Goal: Information Seeking & Learning: Learn about a topic

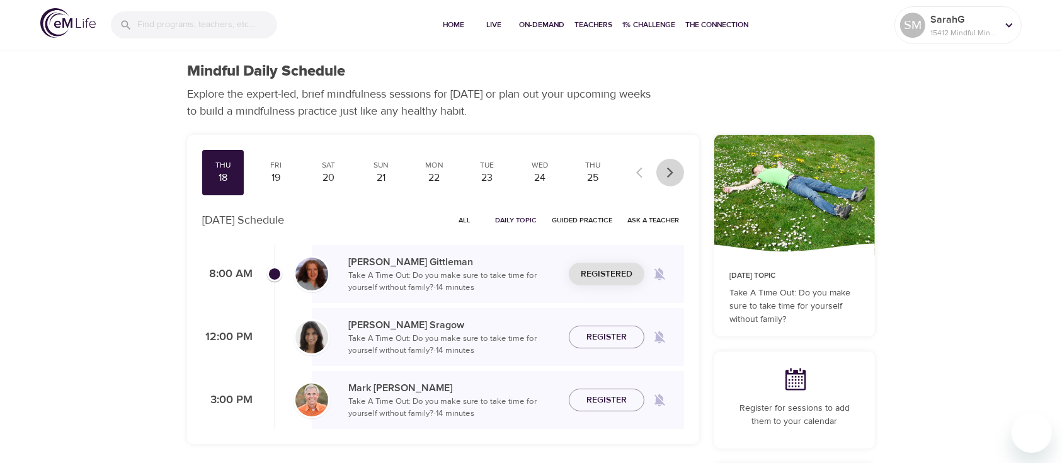
click at [670, 171] on icon "button" at bounding box center [670, 172] width 6 height 11
click at [670, 171] on div at bounding box center [655, 173] width 55 height 28
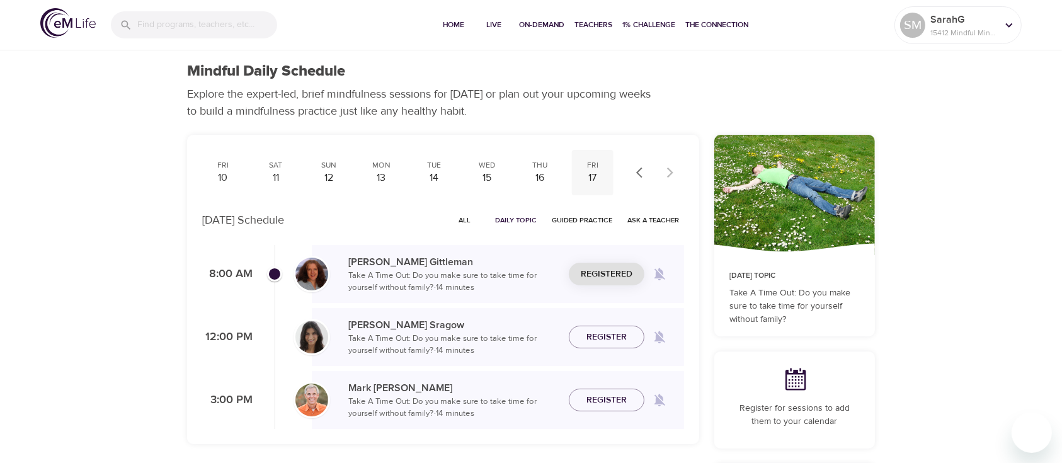
click at [593, 171] on div "17" at bounding box center [592, 178] width 31 height 14
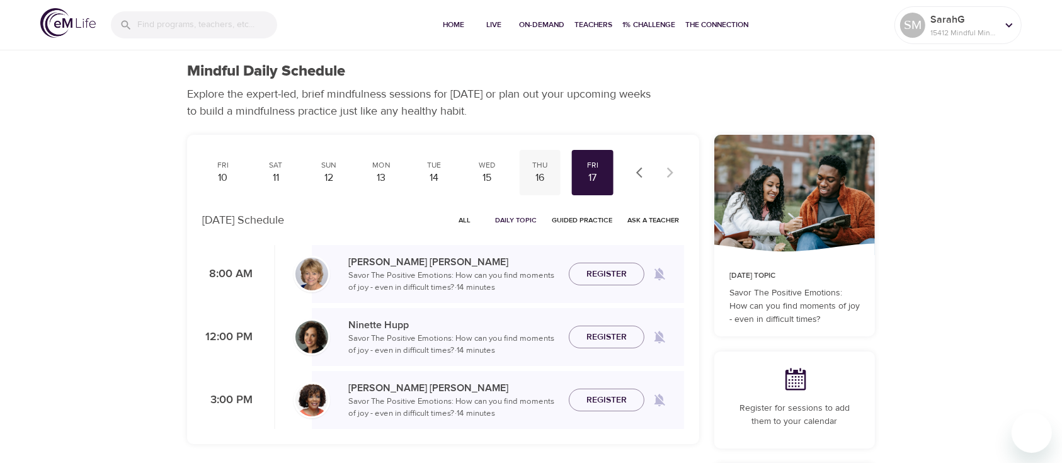
click at [545, 174] on div "16" at bounding box center [539, 178] width 31 height 14
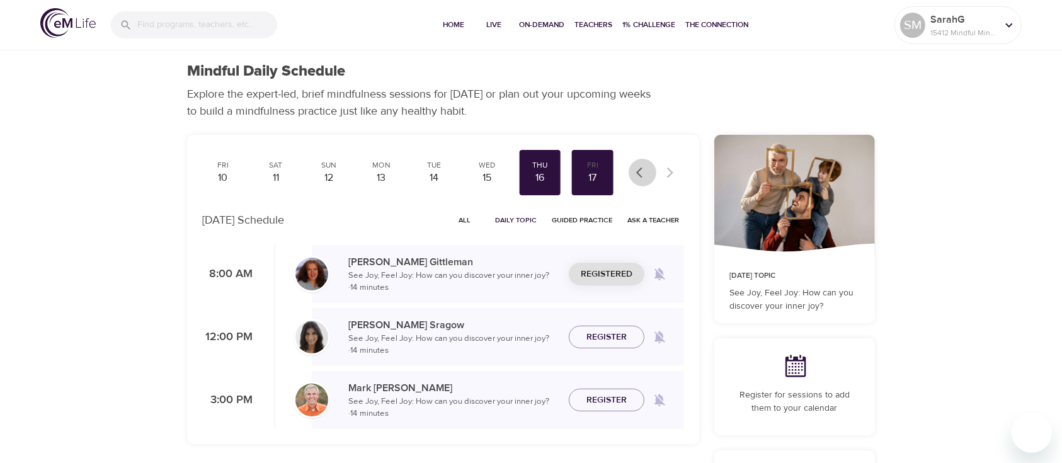
click at [640, 174] on icon "button" at bounding box center [642, 172] width 13 height 13
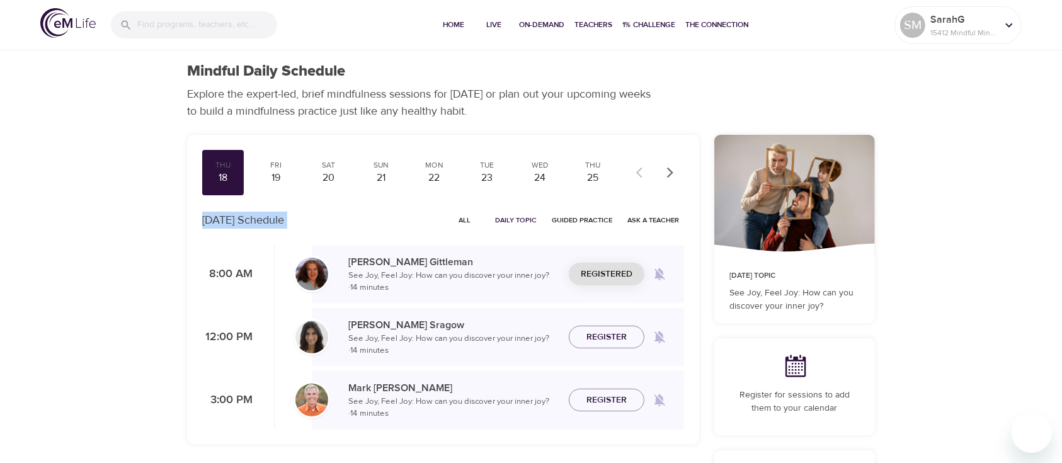
click at [640, 174] on div at bounding box center [655, 173] width 55 height 28
click at [218, 175] on div "18" at bounding box center [222, 178] width 31 height 14
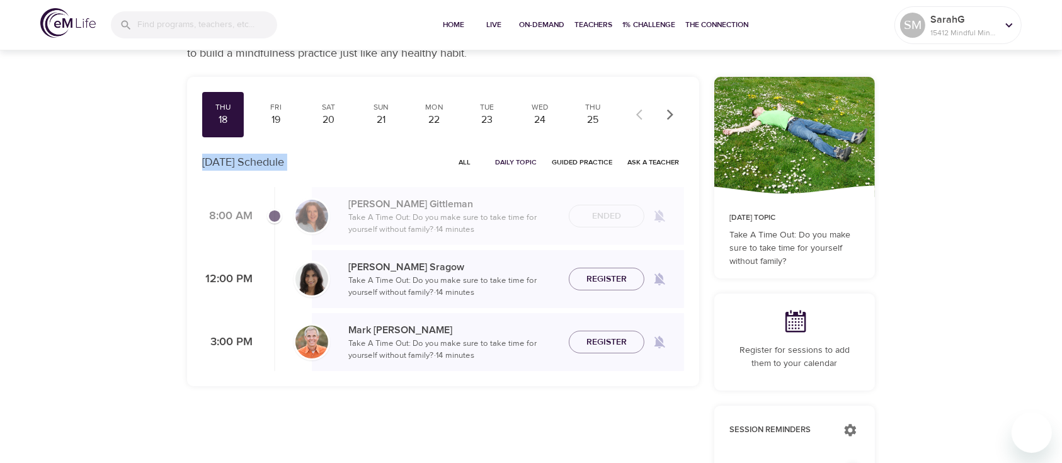
scroll to position [84, 0]
